Goal: Communication & Community: Answer question/provide support

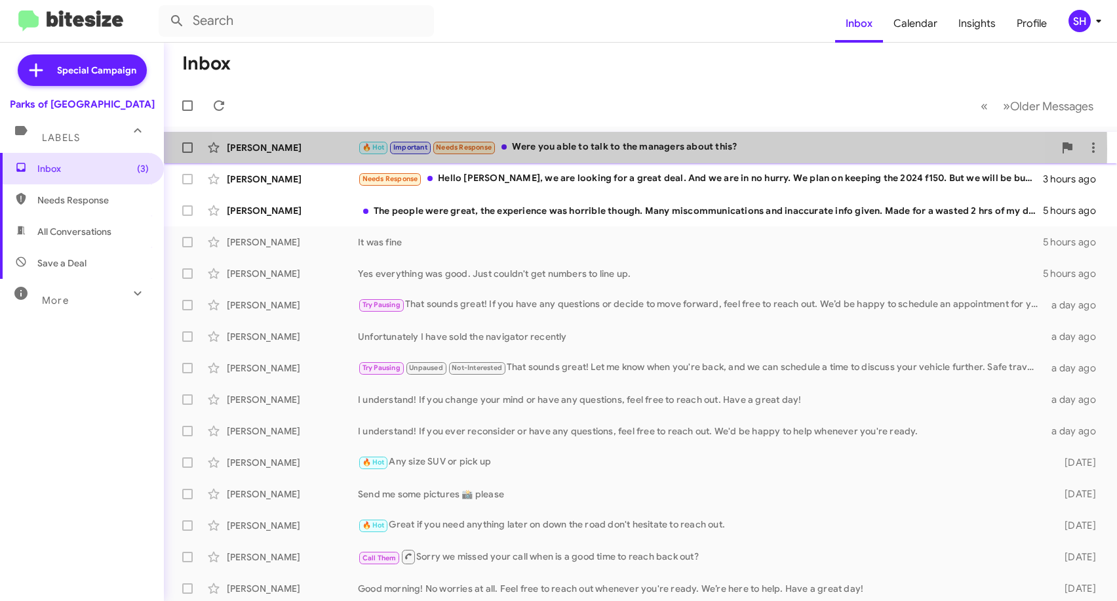
click at [576, 149] on div "🔥 Hot Important Needs Response Were you able to talk to the managers about this?" at bounding box center [706, 147] width 696 height 15
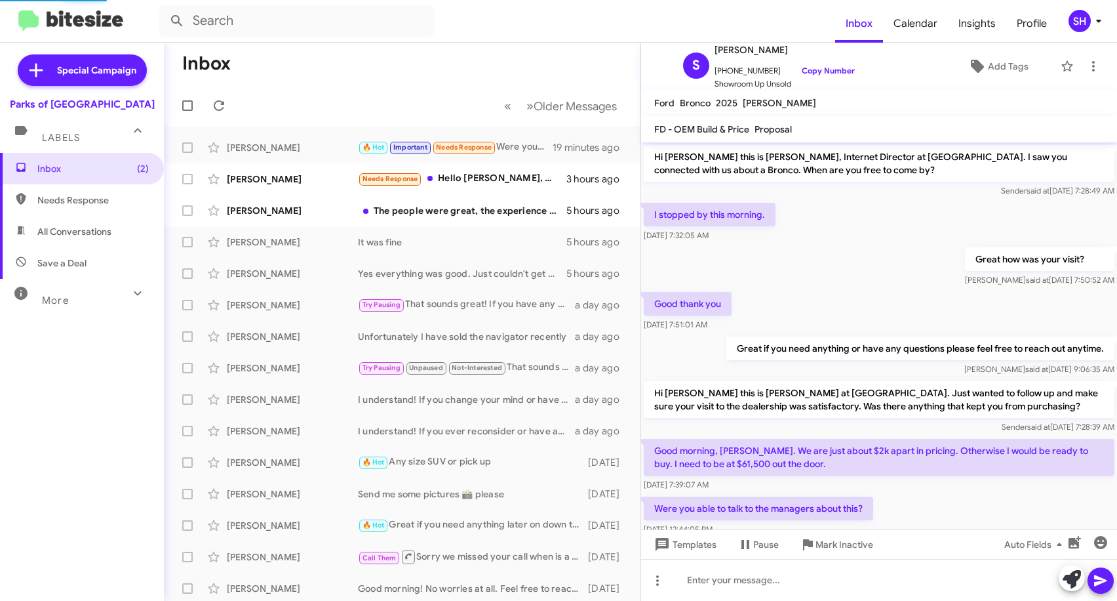
scroll to position [35, 0]
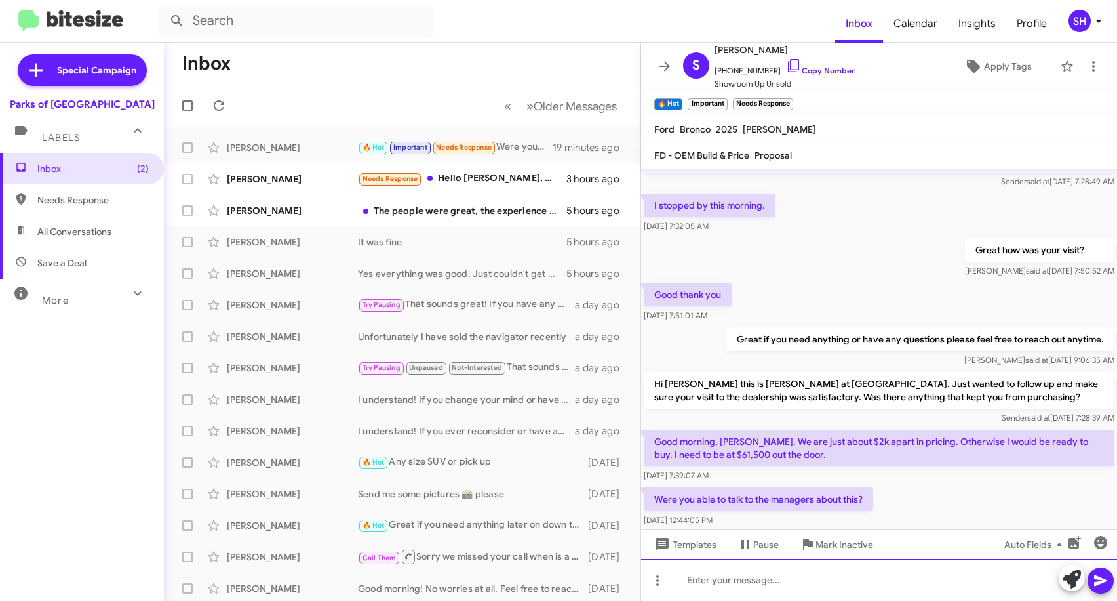
click at [878, 577] on div at bounding box center [879, 580] width 476 height 42
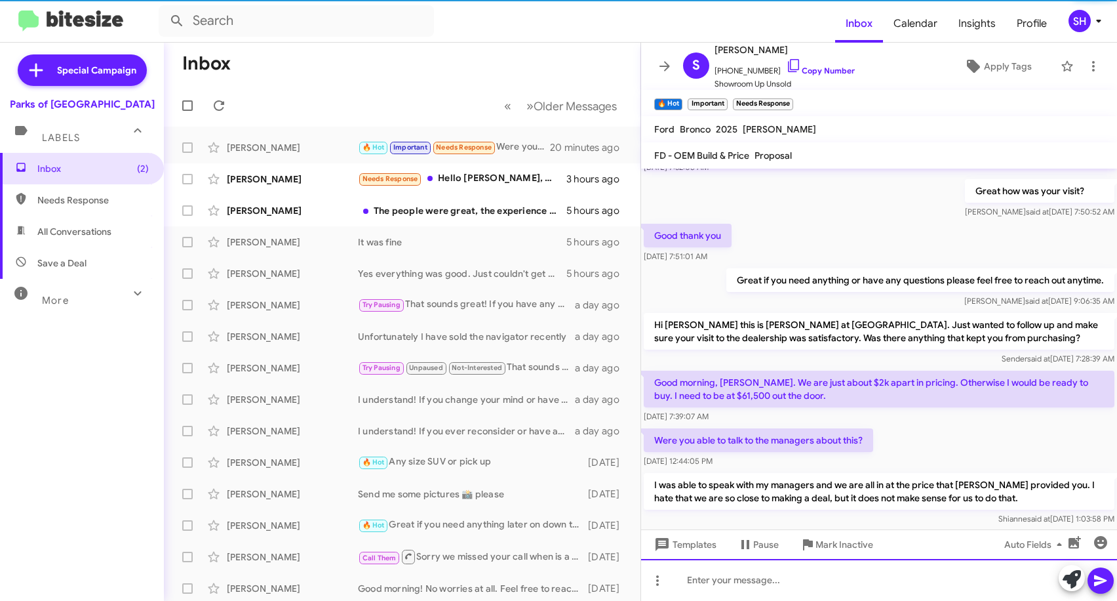
scroll to position [123, 0]
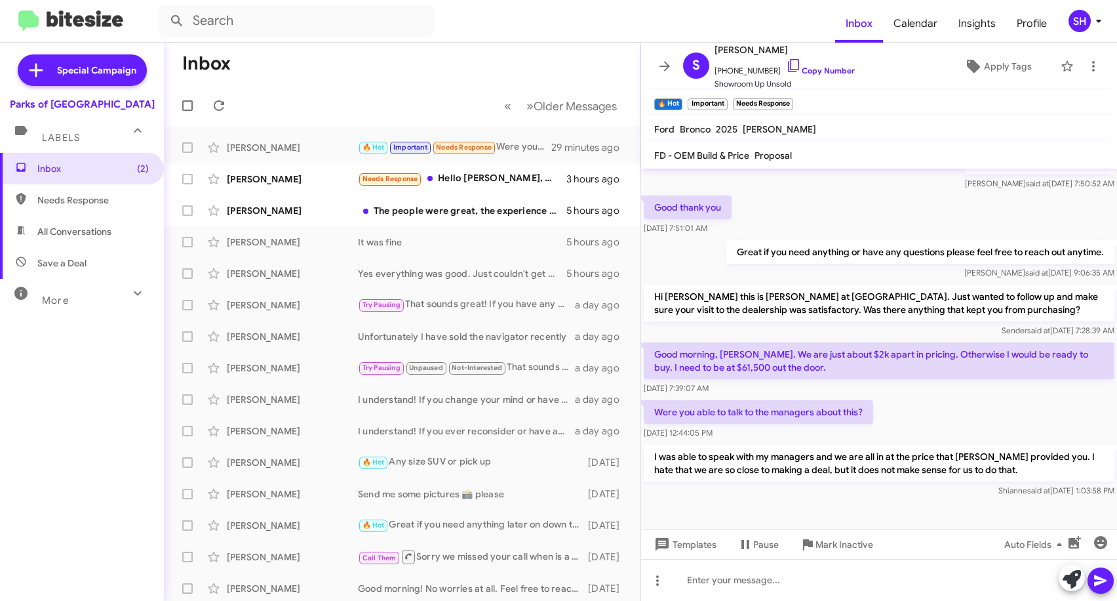
click at [388, 67] on mat-toolbar-row "Inbox" at bounding box center [402, 64] width 477 height 42
click at [667, 63] on icon at bounding box center [665, 66] width 10 height 10
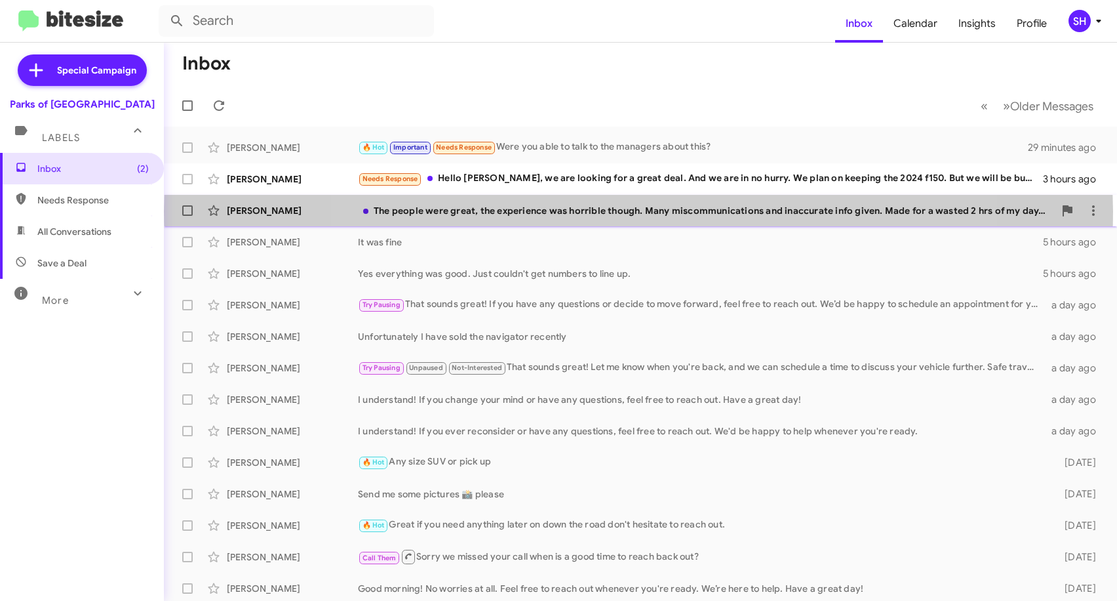
click at [639, 211] on div "The people were great, the experience was horrible though. Many miscommunicatio…" at bounding box center [706, 210] width 696 height 13
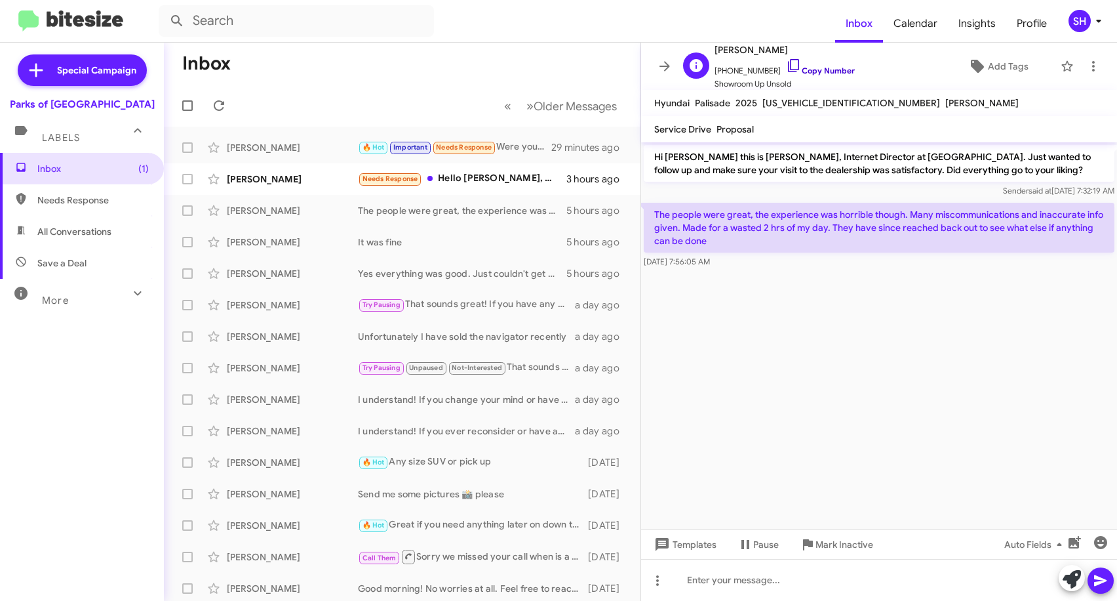
click at [786, 62] on icon at bounding box center [794, 66] width 16 height 16
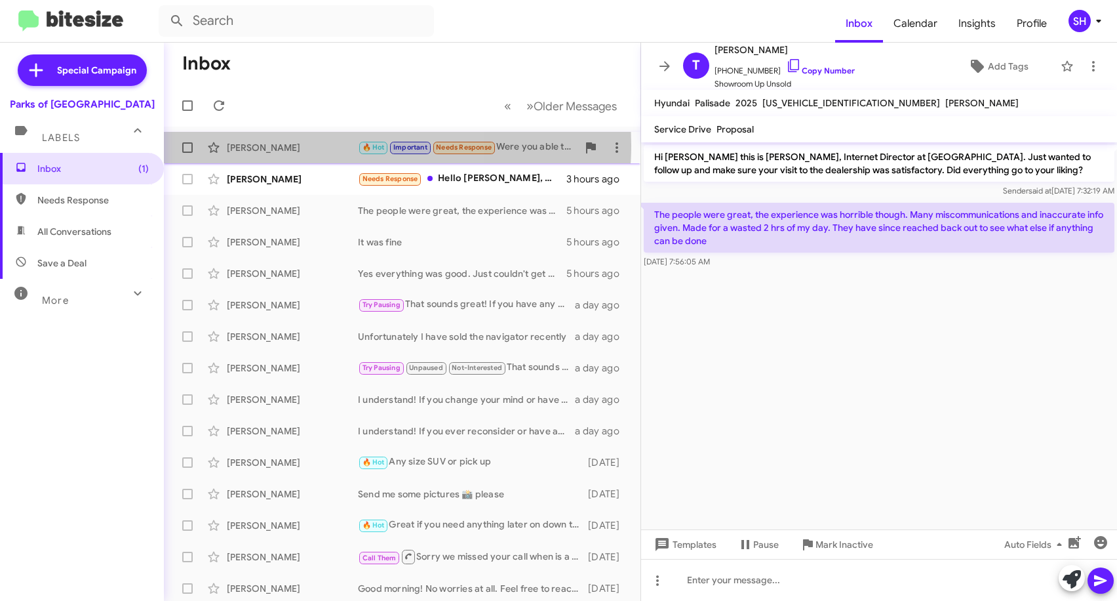
click at [307, 145] on div "[PERSON_NAME]" at bounding box center [292, 147] width 131 height 13
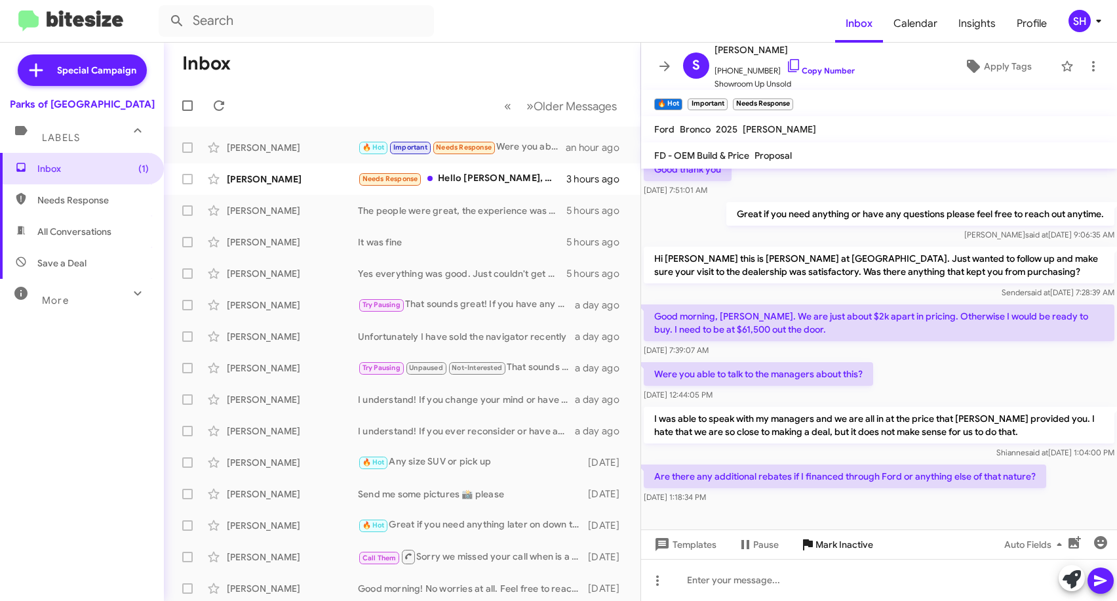
scroll to position [170, 0]
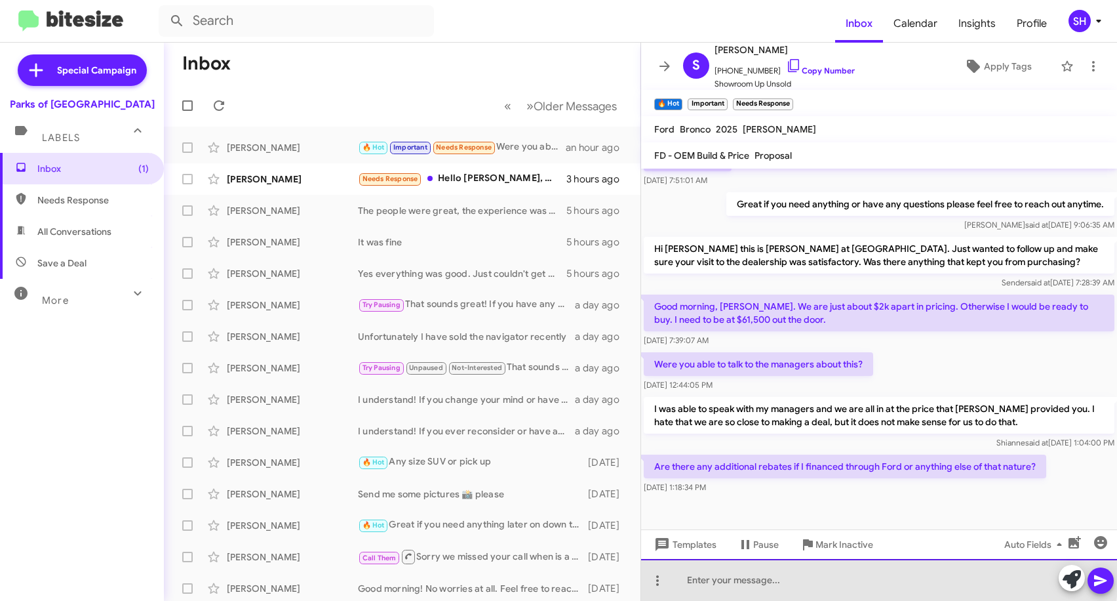
click at [759, 575] on div at bounding box center [879, 580] width 476 height 42
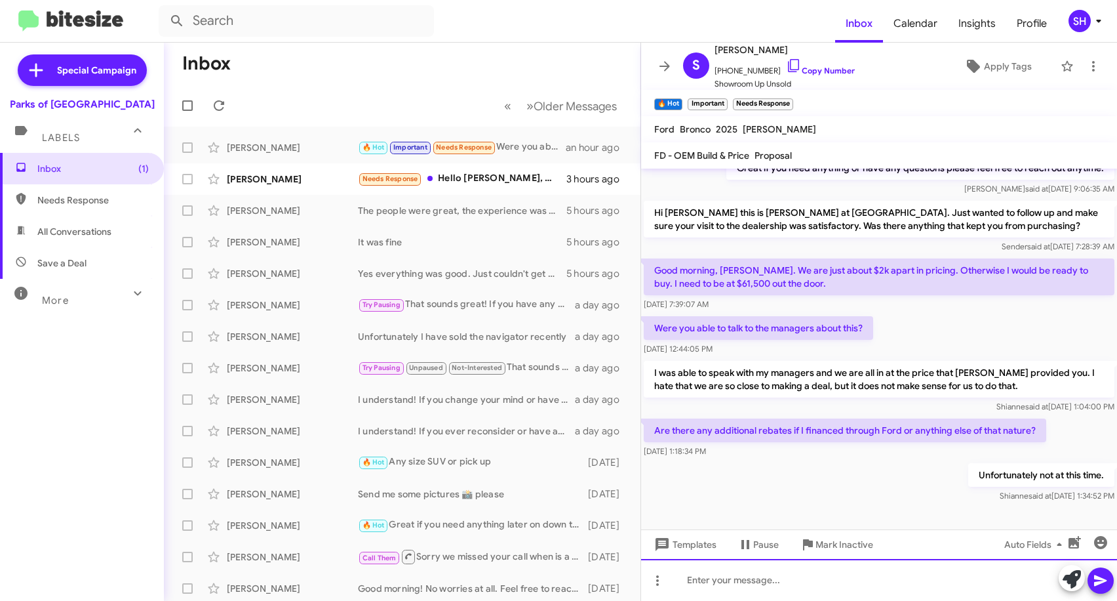
scroll to position [218, 0]
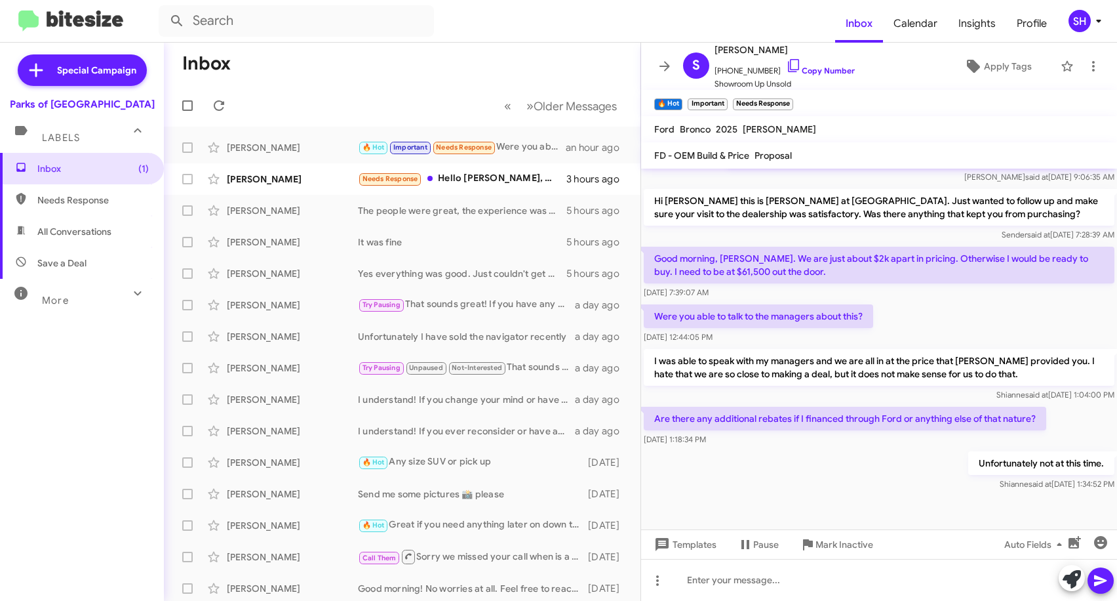
drag, startPoint x: 654, startPoint y: 71, endPoint x: 637, endPoint y: 69, distance: 17.2
click at [654, 70] on span at bounding box center [665, 66] width 26 height 16
